Goal: Task Accomplishment & Management: Manage account settings

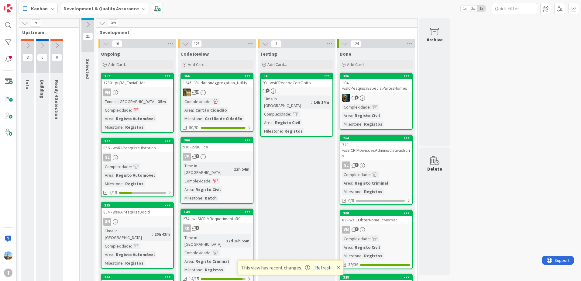
drag, startPoint x: 318, startPoint y: 269, endPoint x: 314, endPoint y: 267, distance: 4.0
click at [318, 269] on button "Refresh" at bounding box center [323, 268] width 21 height 8
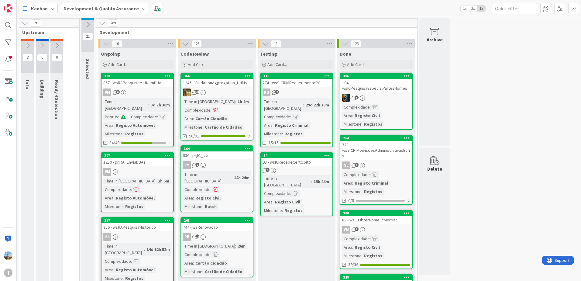
click at [307, 87] on link "149 274 - wsSICRIMRequerimentoRC RB 2 Time in Column : 29d 22h 38m Complexidade…" at bounding box center [296, 110] width 73 height 75
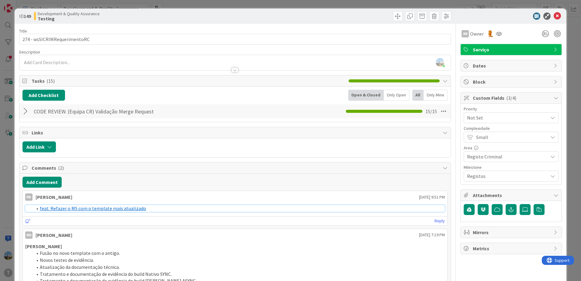
click at [104, 210] on link "feat: Refazer o MS com o template mais atualizado" at bounding box center [93, 208] width 106 height 6
click at [554, 15] on icon at bounding box center [557, 15] width 7 height 7
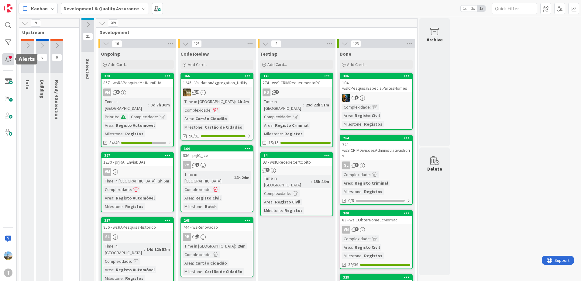
click at [8, 54] on div at bounding box center [8, 59] width 12 height 12
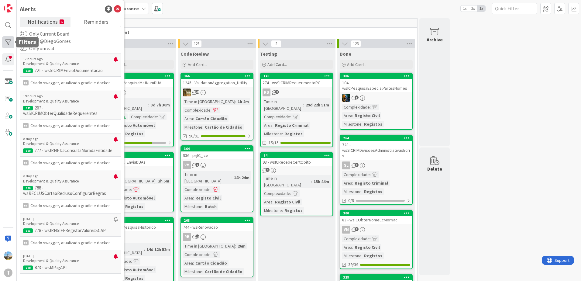
click at [12, 42] on div at bounding box center [8, 42] width 12 height 12
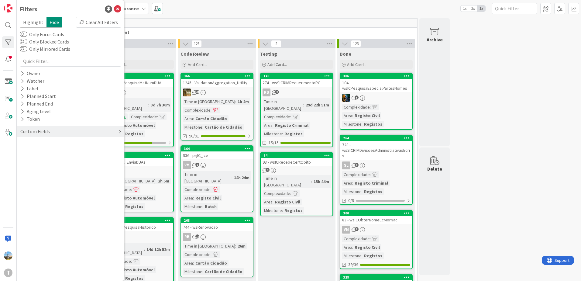
click at [51, 128] on div "Custom Fields" at bounding box center [71, 131] width 108 height 11
click at [69, 144] on div "Priority" at bounding box center [71, 144] width 108 height 8
click at [43, 154] on span "Critical" at bounding box center [40, 153] width 23 height 8
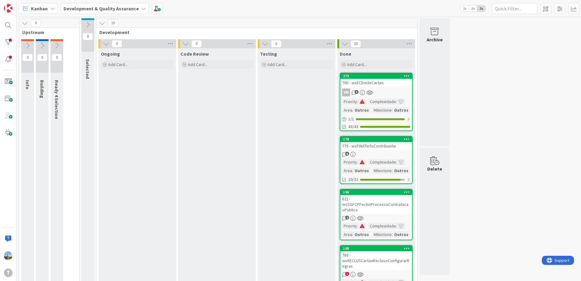
drag, startPoint x: 247, startPoint y: 273, endPoint x: 229, endPoint y: 274, distance: 18.3
click at [373, 109] on div "Milestone" at bounding box center [382, 110] width 19 height 7
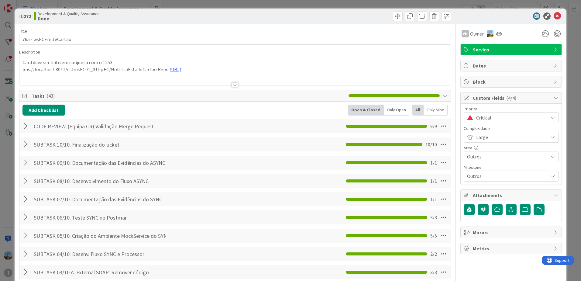
click at [232, 84] on div at bounding box center [235, 84] width 7 height 5
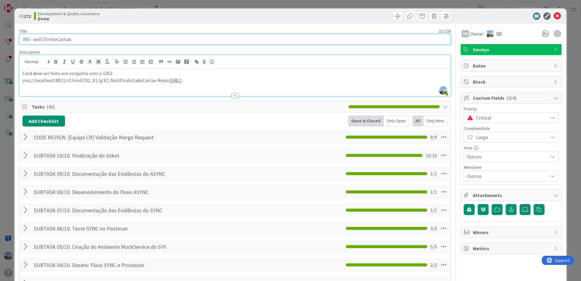
drag, startPoint x: 89, startPoint y: 39, endPoint x: 33, endPoint y: 39, distance: 56.0
click at [33, 39] on input "765 - wsECEmiteCartao" at bounding box center [235, 39] width 432 height 11
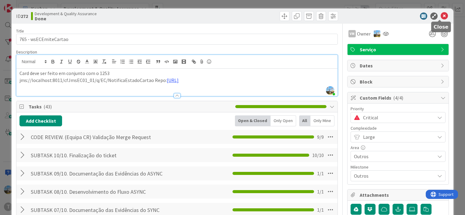
click at [440, 12] on icon at bounding box center [443, 15] width 7 height 7
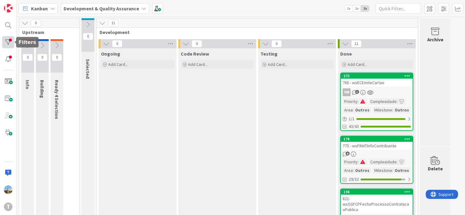
click at [10, 42] on div at bounding box center [8, 42] width 12 height 12
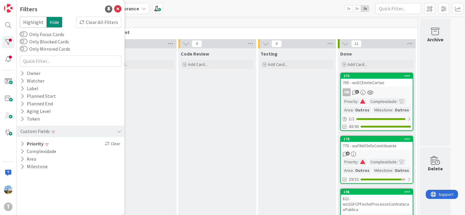
drag, startPoint x: 106, startPoint y: 142, endPoint x: 126, endPoint y: 142, distance: 20.7
click at [106, 142] on icon at bounding box center [107, 144] width 4 height 4
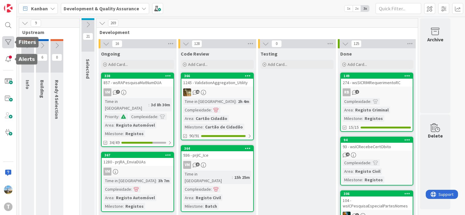
click at [9, 48] on div at bounding box center [8, 42] width 12 height 12
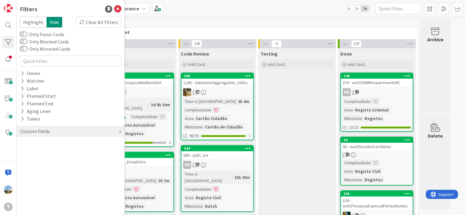
click at [50, 134] on div "Custom Fields" at bounding box center [71, 131] width 108 height 11
click at [53, 142] on div "Priority" at bounding box center [71, 144] width 108 height 8
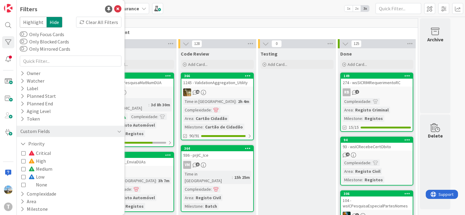
click at [63, 154] on div "Critical High Medium Low None" at bounding box center [70, 169] width 99 height 40
click at [33, 153] on span at bounding box center [32, 153] width 7 height 5
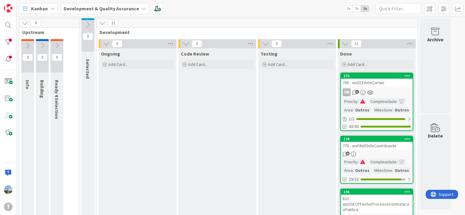
click at [363, 88] on link "272 765 - wsECEmiteCartao VM 3 Priority : Complexidade : Area : Outros Mileston…" at bounding box center [376, 102] width 73 height 58
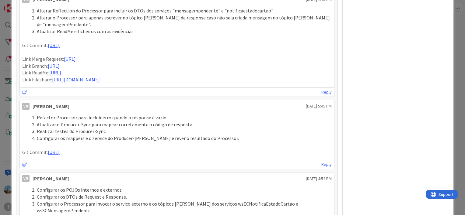
scroll to position [274, 0]
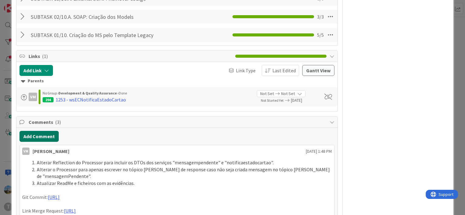
click at [34, 135] on button "Add Comment" at bounding box center [38, 136] width 39 height 11
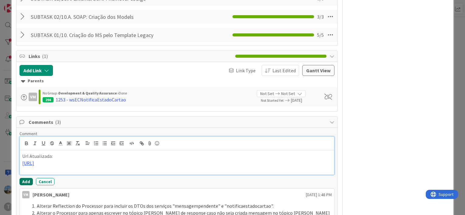
click at [25, 184] on button "Add" at bounding box center [25, 181] width 13 height 7
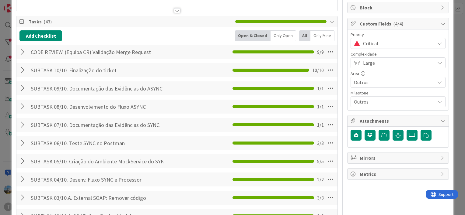
scroll to position [61, 0]
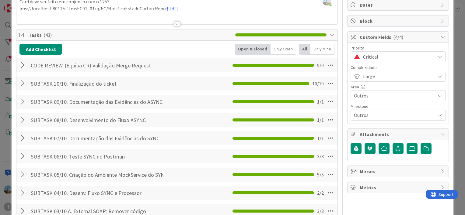
click at [376, 61] on span "Critical" at bounding box center [397, 57] width 69 height 9
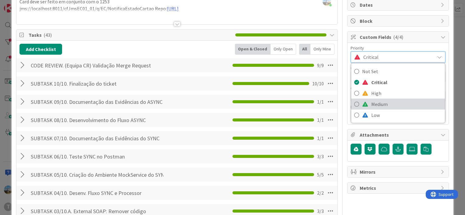
click at [385, 101] on span "Medium" at bounding box center [406, 104] width 71 height 9
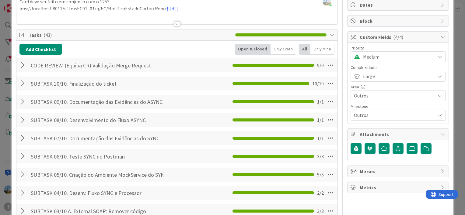
scroll to position [0, 0]
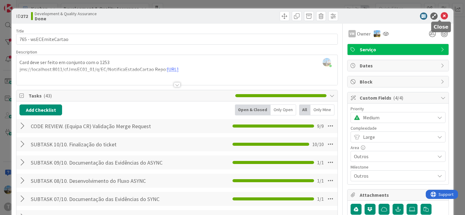
click at [440, 18] on icon at bounding box center [443, 15] width 7 height 7
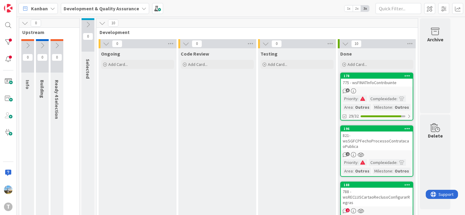
click at [366, 81] on div "775 - wsFINATInfoContribuinte" at bounding box center [377, 83] width 72 height 8
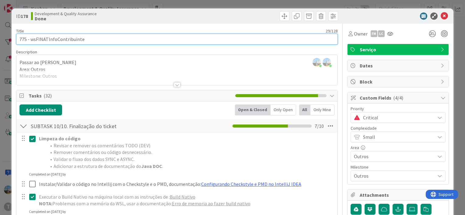
drag, startPoint x: 90, startPoint y: 38, endPoint x: 30, endPoint y: 38, distance: 59.9
click at [30, 38] on input "775 - wsFINATInfoContribuinte" at bounding box center [176, 39] width 321 height 11
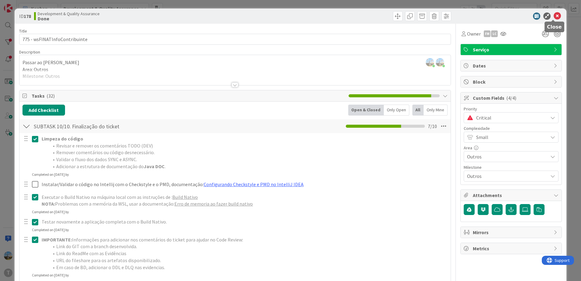
click at [464, 14] on icon at bounding box center [557, 15] width 7 height 7
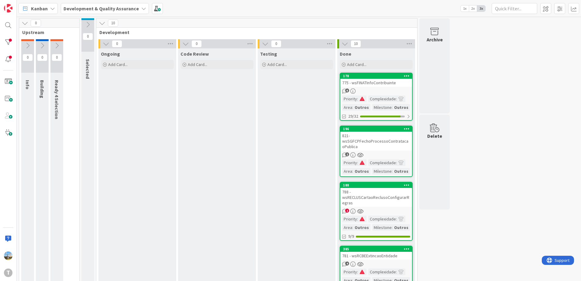
click at [377, 142] on div "821- wsSGFCPFechoProcessoContratacaoPublica" at bounding box center [377, 141] width 72 height 19
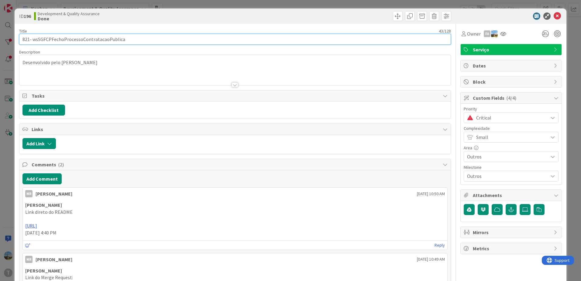
drag, startPoint x: 161, startPoint y: 40, endPoint x: 33, endPoint y: 39, distance: 127.7
click at [33, 39] on input "821- wsSGFCPFechoProcessoContratacaoPublica" at bounding box center [235, 39] width 432 height 11
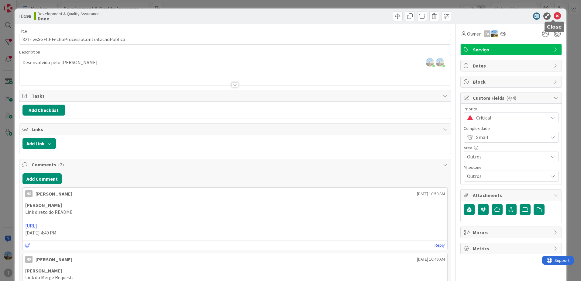
click at [464, 17] on icon at bounding box center [557, 15] width 7 height 7
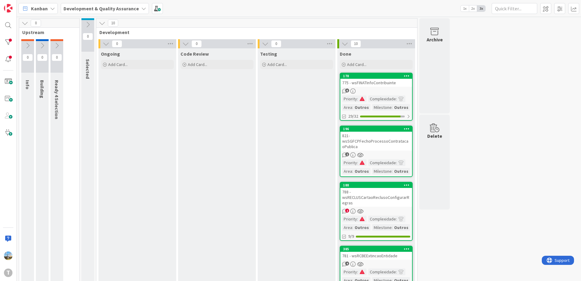
click at [379, 92] on div "6" at bounding box center [377, 90] width 72 height 5
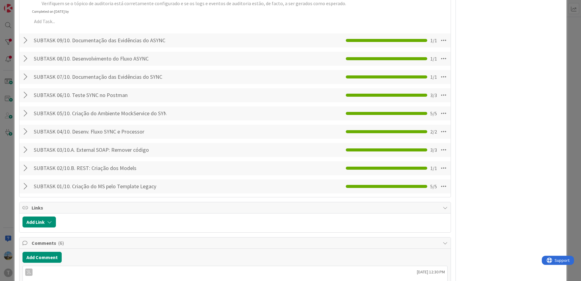
scroll to position [639, 0]
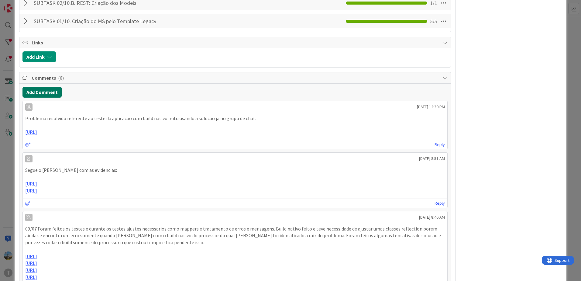
click at [46, 87] on button "Add Comment" at bounding box center [42, 92] width 39 height 11
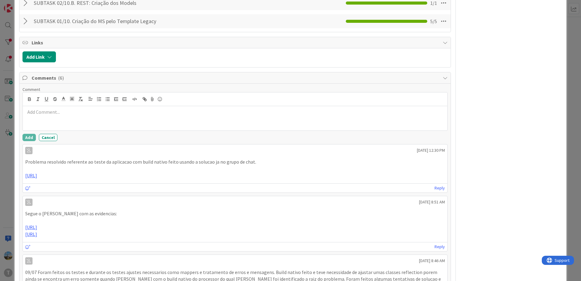
click at [92, 109] on p at bounding box center [235, 112] width 420 height 7
click at [28, 134] on button "Add" at bounding box center [29, 137] width 13 height 7
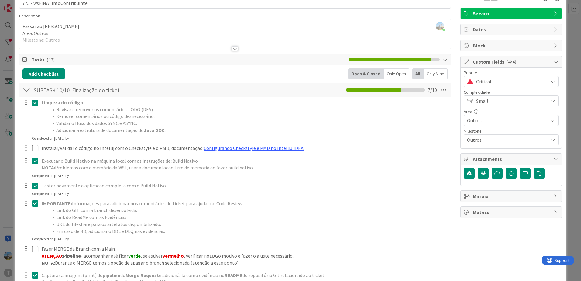
scroll to position [0, 0]
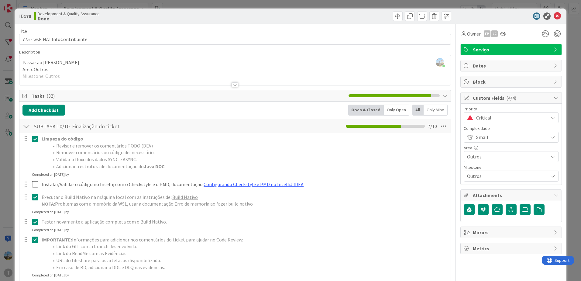
click at [464, 116] on span "Critical" at bounding box center [511, 117] width 69 height 9
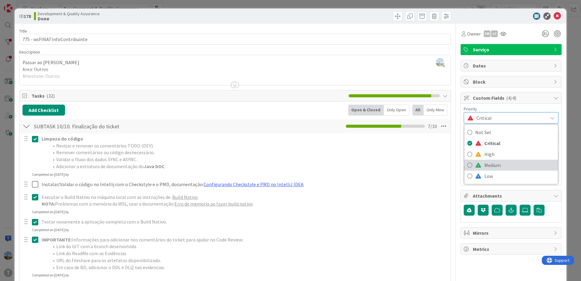
click at [464, 161] on span "Medium" at bounding box center [520, 165] width 71 height 9
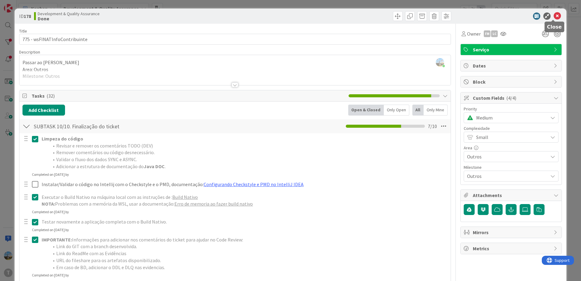
click at [464, 16] on icon at bounding box center [557, 15] width 7 height 7
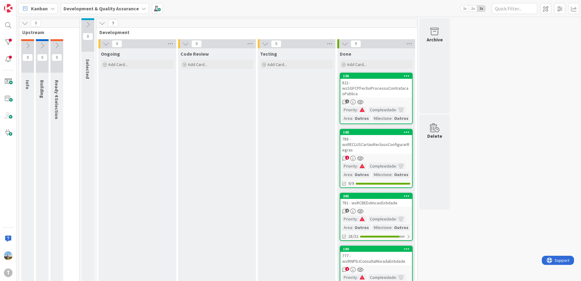
click at [371, 149] on div "788 - wsRECLUSCartaoReclusoConfigurarRegras" at bounding box center [377, 144] width 72 height 19
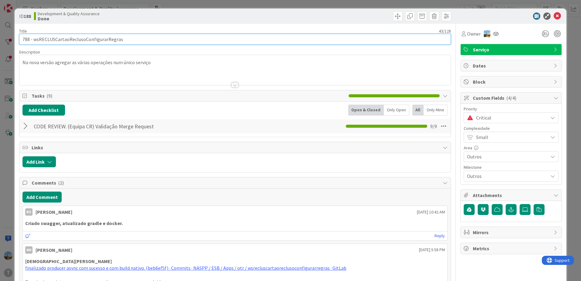
drag, startPoint x: 127, startPoint y: 41, endPoint x: 33, endPoint y: 34, distance: 93.3
click at [33, 34] on input "788 - wsRECLUSCartaoReclusoConfigurarRegras" at bounding box center [235, 39] width 432 height 11
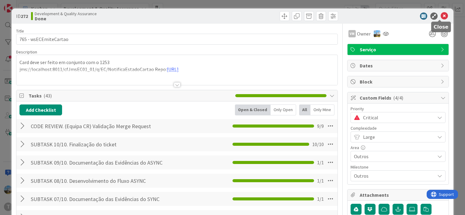
click at [440, 16] on icon at bounding box center [443, 15] width 7 height 7
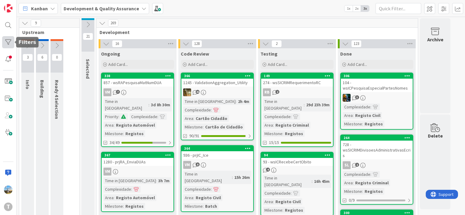
click at [5, 41] on div at bounding box center [8, 42] width 12 height 12
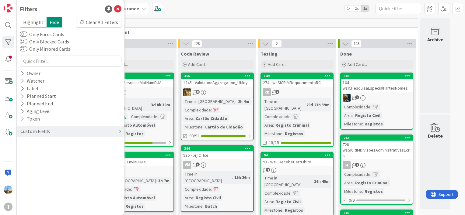
click at [45, 130] on div "Custom Fields" at bounding box center [35, 132] width 31 height 8
click at [50, 142] on div "Priority" at bounding box center [71, 144] width 108 height 8
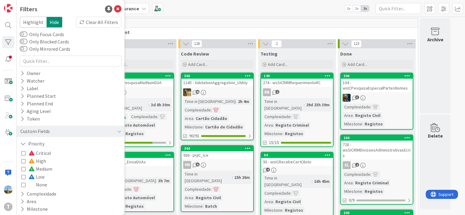
drag, startPoint x: 45, startPoint y: 151, endPoint x: 51, endPoint y: 151, distance: 6.1
click at [45, 151] on span "Critical" at bounding box center [40, 153] width 23 height 8
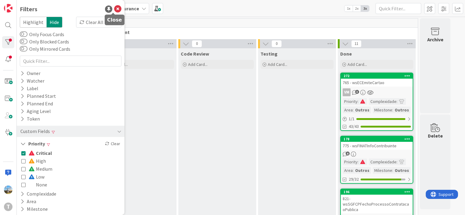
click at [114, 8] on icon at bounding box center [117, 8] width 7 height 7
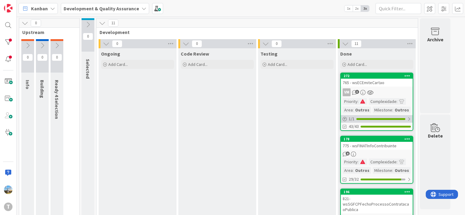
scroll to position [30, 0]
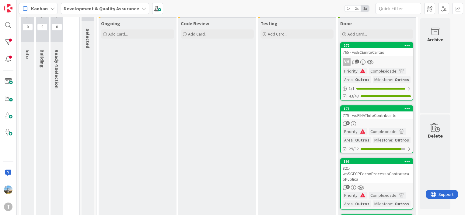
click at [381, 117] on div "775 - wsFINATInfoContribuinte" at bounding box center [377, 116] width 72 height 8
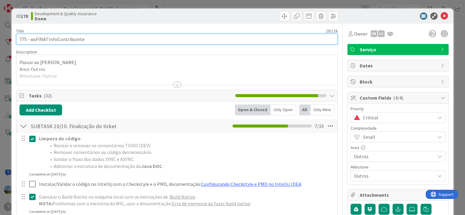
drag, startPoint x: 106, startPoint y: 38, endPoint x: 30, endPoint y: 39, distance: 75.4
click at [30, 39] on input "775 - wsFINATInfoContribuinte" at bounding box center [176, 39] width 321 height 11
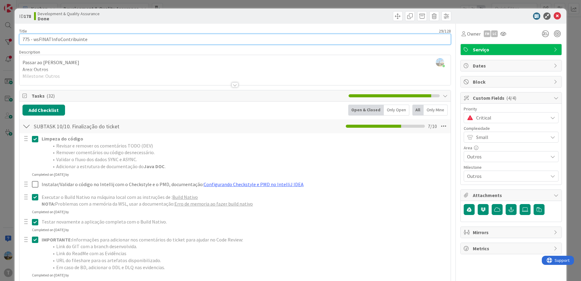
scroll to position [30, 0]
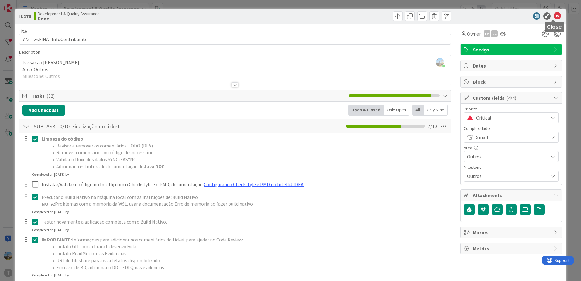
click at [464, 16] on icon at bounding box center [557, 15] width 7 height 7
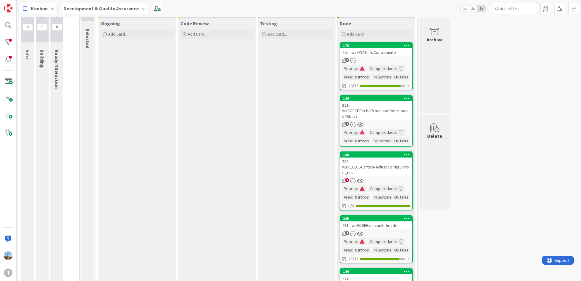
click at [396, 111] on div "821- wsSGFCPFechoProcessoContratacaoPublica" at bounding box center [377, 110] width 72 height 19
